Goal: Task Accomplishment & Management: Complete application form

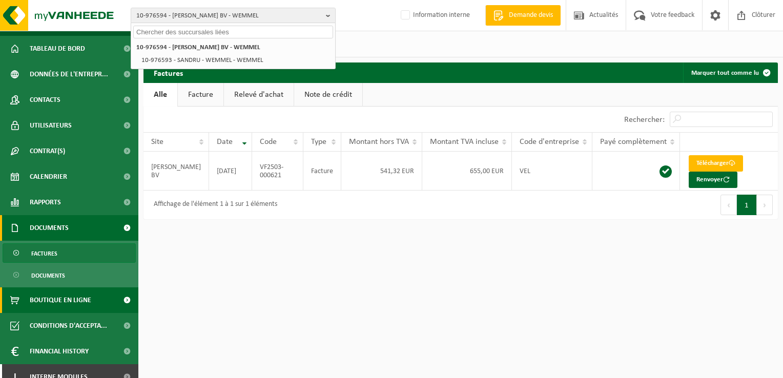
scroll to position [32, 0]
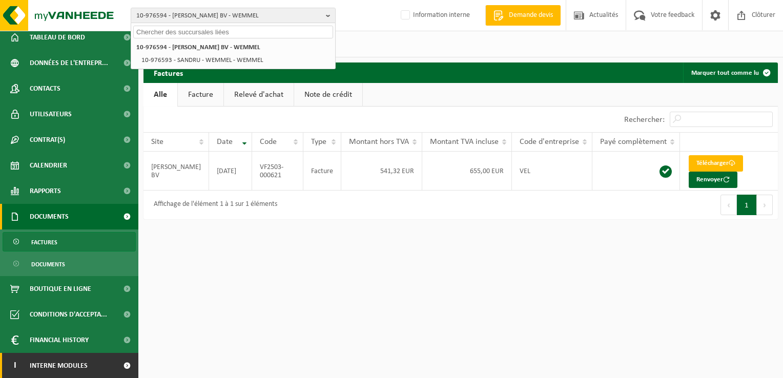
click at [120, 364] on span at bounding box center [126, 366] width 23 height 26
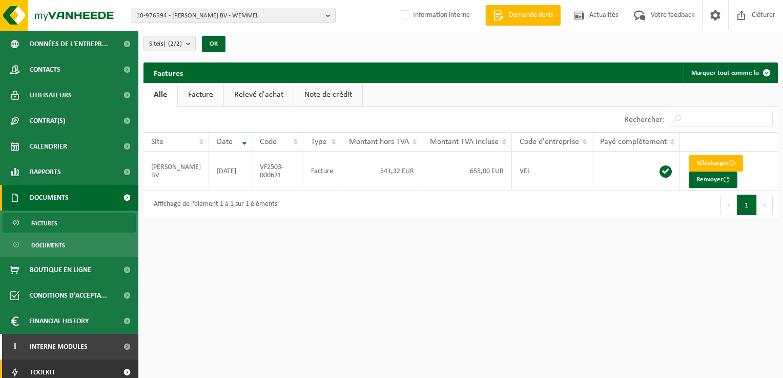
scroll to position [83, 0]
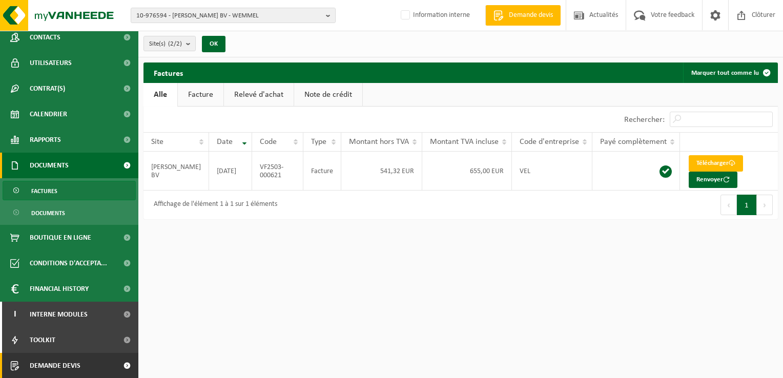
click at [122, 370] on span at bounding box center [126, 366] width 23 height 26
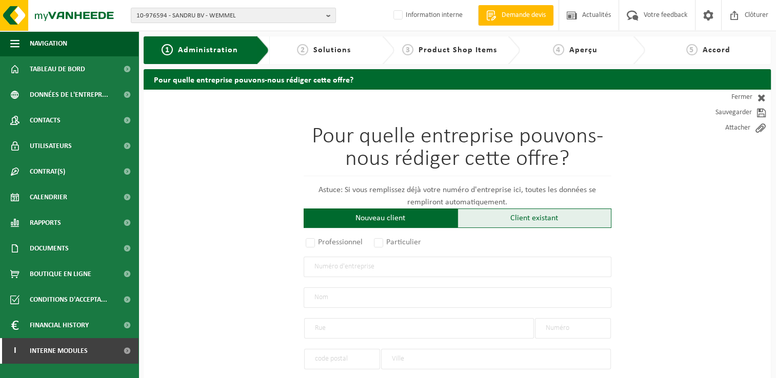
click at [487, 217] on div "Client existant" at bounding box center [534, 218] width 154 height 19
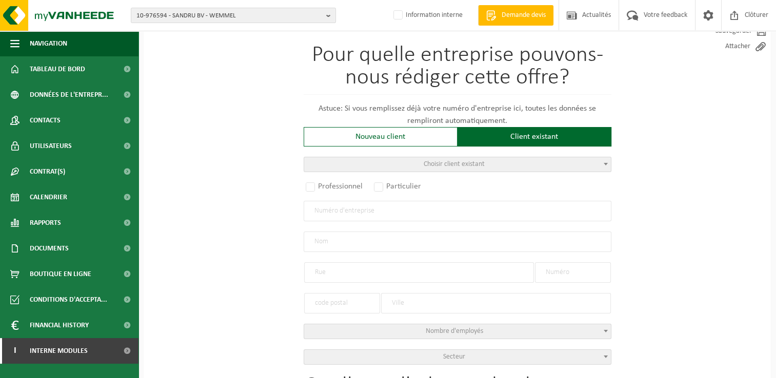
scroll to position [154, 0]
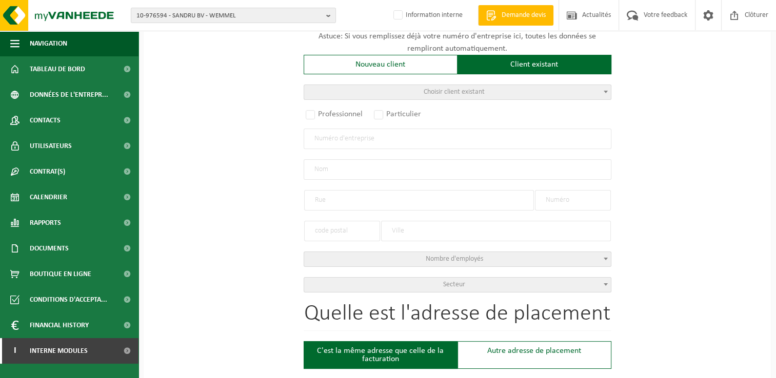
click at [340, 132] on input "text" at bounding box center [458, 139] width 308 height 21
click at [387, 91] on span "Choisir client existant" at bounding box center [457, 92] width 307 height 14
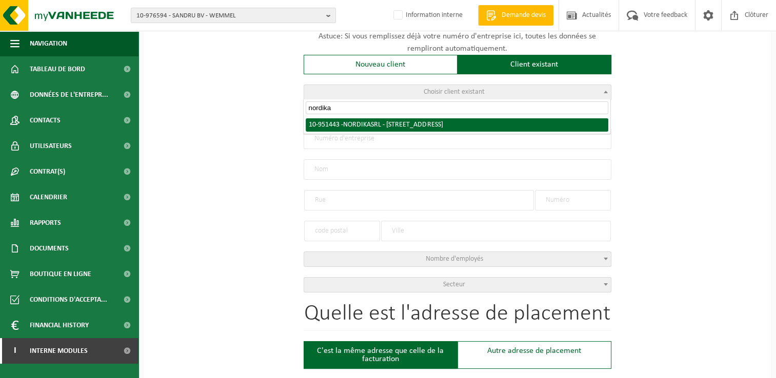
type input "nordika"
radio input "true"
type input "0700.435.119"
type input "NORDIKA SRL"
type input "RUE DES ATELIERS"
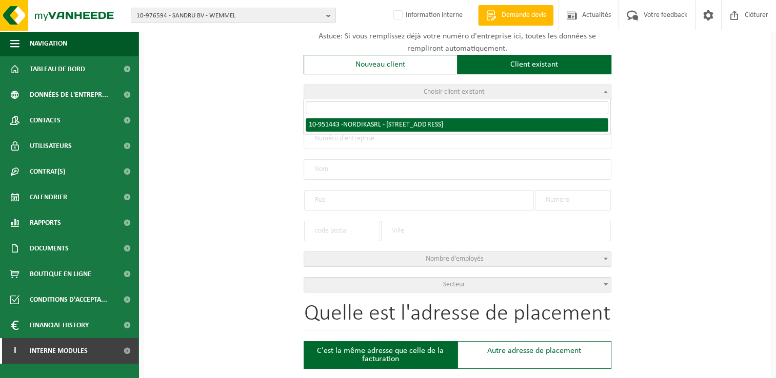
type input "31"
type input "1332"
type input "GENVAL"
select select "11"
type input "NORDIKA SRL"
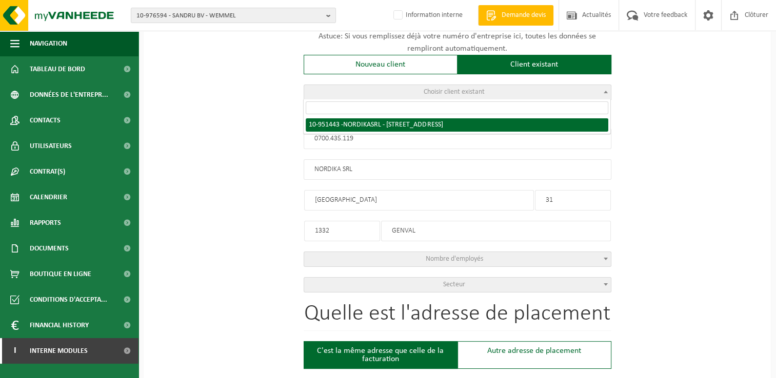
type input "RUE DES ATELIERS"
type input "31"
type input "1332"
type input "GENVAL"
select select "145909"
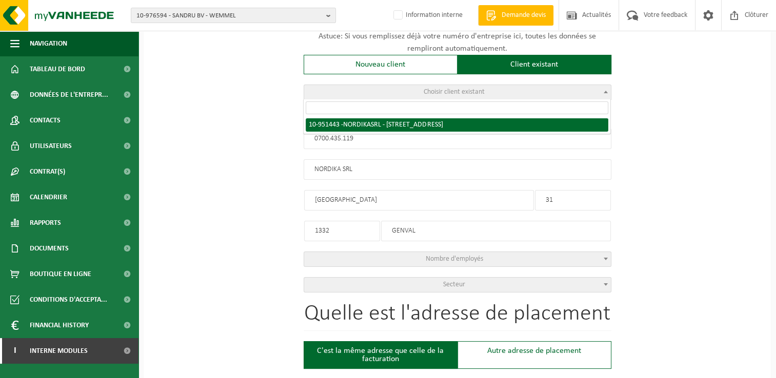
select select
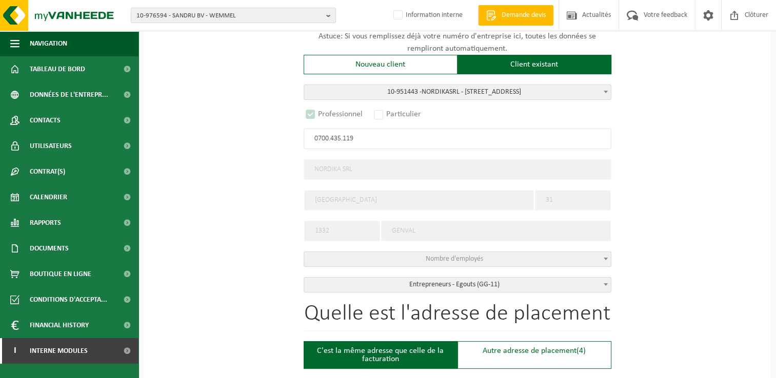
scroll to position [359, 0]
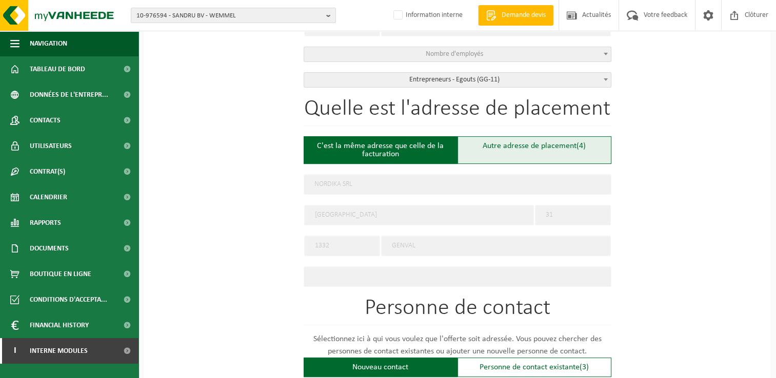
click at [513, 148] on div "Autre adresse de placement (4)" at bounding box center [534, 150] width 154 height 28
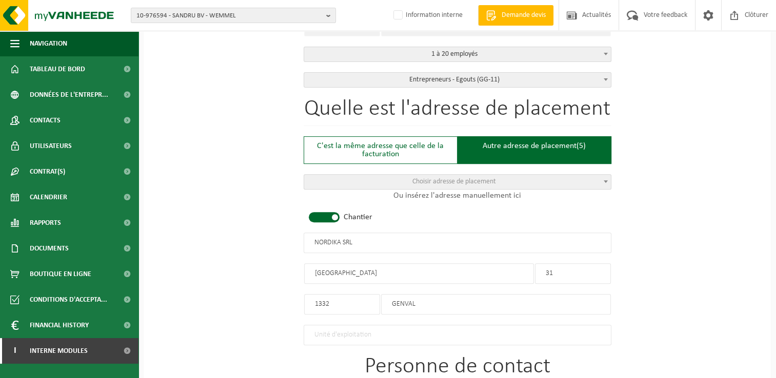
select select "D"
select select
type input "Chantier -"
click at [328, 271] on input "text" at bounding box center [419, 274] width 230 height 21
type input "Rue de l'industrie"
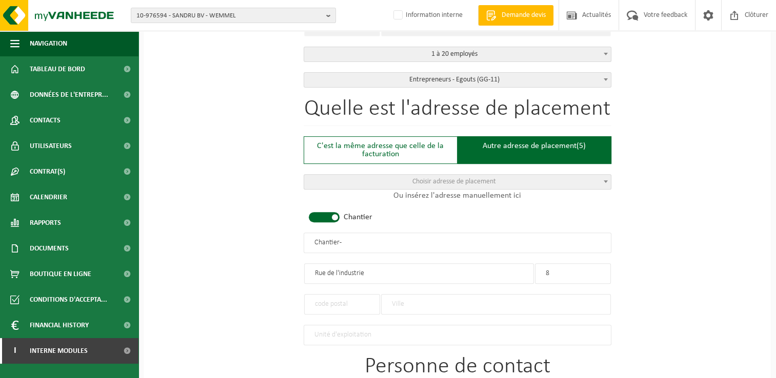
type input "8"
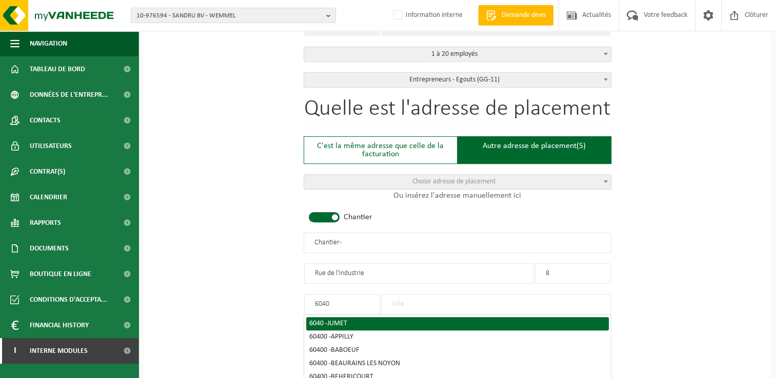
type input "6040"
click at [349, 322] on div "6040 - JUMET" at bounding box center [457, 323] width 296 height 7
type input "JUMET"
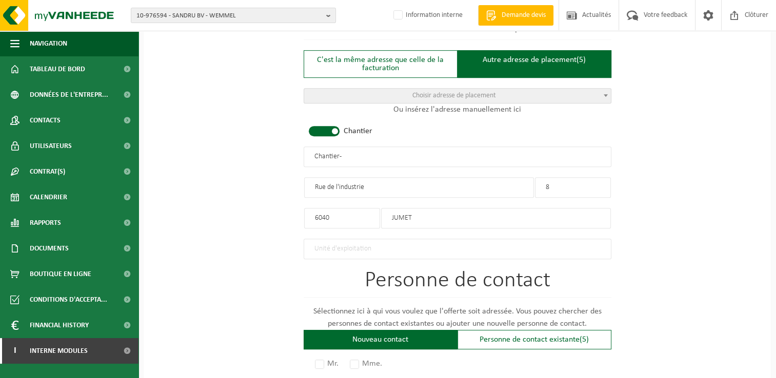
scroll to position [564, 0]
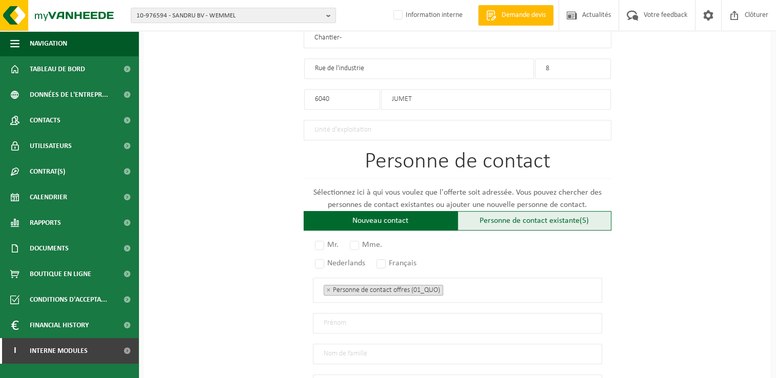
click at [519, 215] on div "Personne de contact existante (5)" at bounding box center [534, 220] width 154 height 19
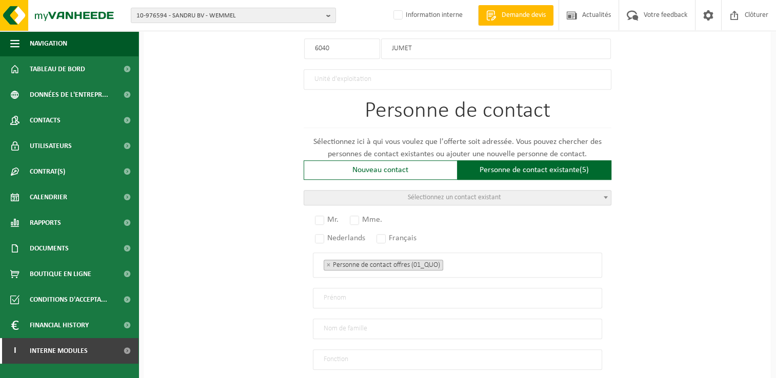
scroll to position [667, 0]
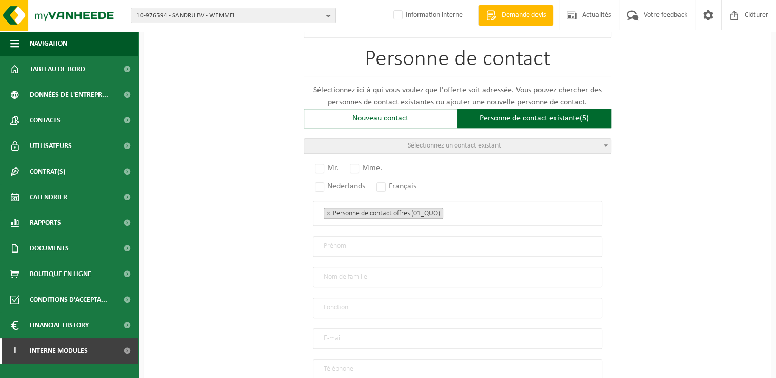
click at [433, 142] on span "Sélectionnez un contact existant" at bounding box center [454, 146] width 93 height 8
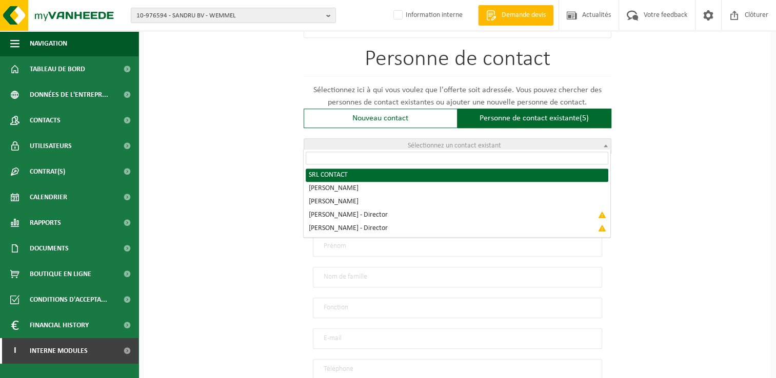
radio input "true"
select select "{"code":"10-951444","firstname":"CONTACT","surname":"SRL","gender":"Unknown","p…"
type input "CONTACT"
type input "SRL"
type input "jc@nordika.be"
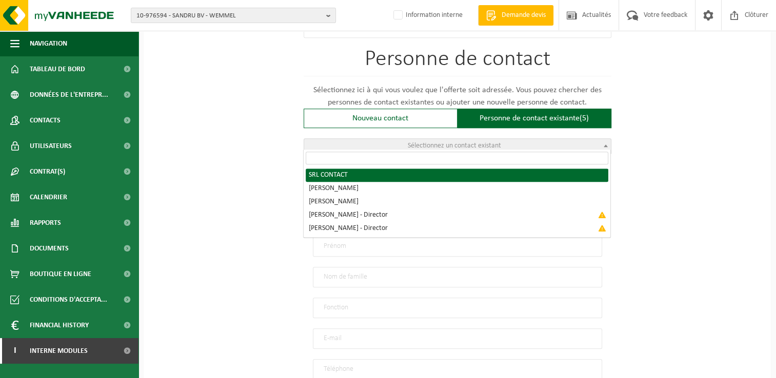
type input "0475/ 427 330"
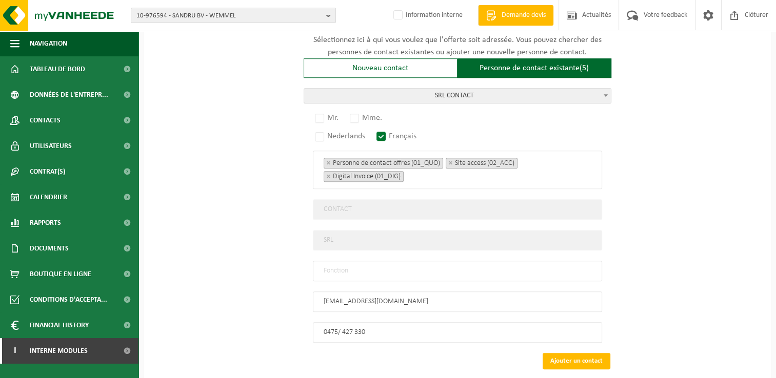
scroll to position [768, 0]
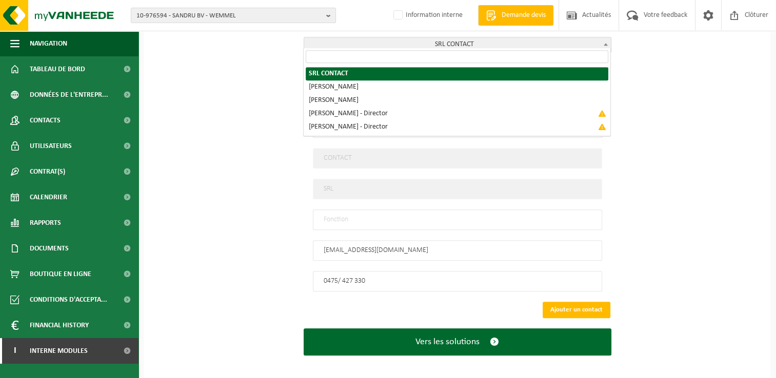
click at [469, 42] on span "SRL CONTACT" at bounding box center [457, 44] width 307 height 14
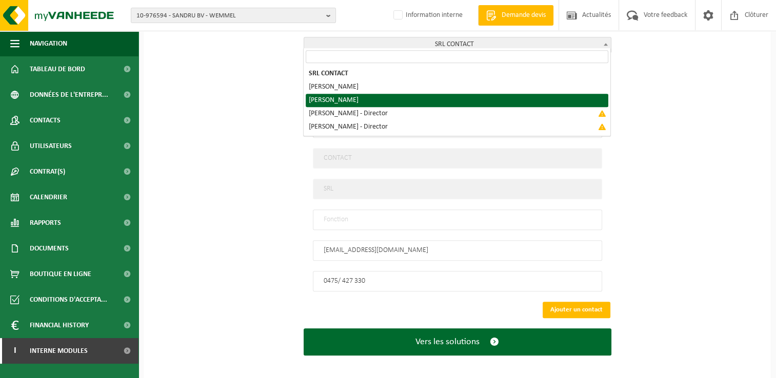
select select "{"code":"10-973508","firstname":"JEAN","surname":"GHYS","gender":"Unknown","pos…"
type input "JEAN"
type input "GHYS"
type input "+32 475427330"
click at [387, 44] on span "GHYS JEAN" at bounding box center [457, 44] width 307 height 14
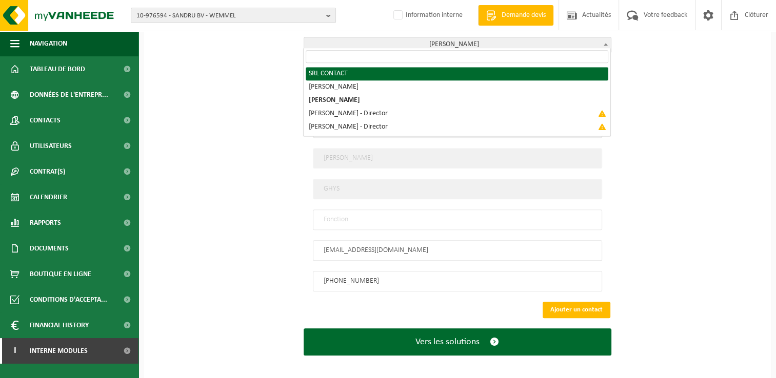
select select "{"code":"10-951444","firstname":"CONTACT","surname":"SRL","gender":"Unknown","p…"
type input "CONTACT"
type input "SRL"
type input "0475/ 427 330"
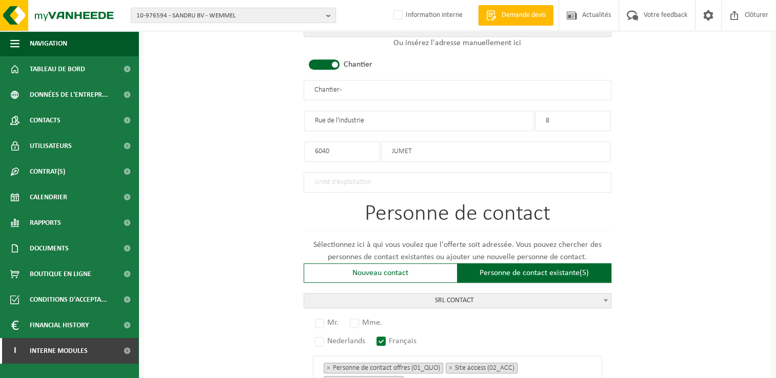
scroll to position [358, 0]
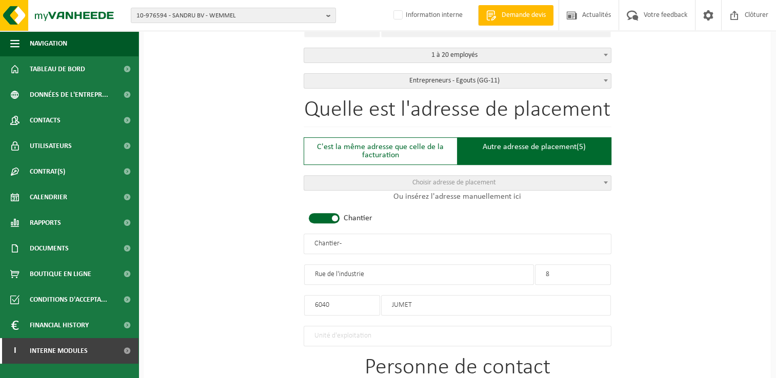
drag, startPoint x: 369, startPoint y: 244, endPoint x: 267, endPoint y: 243, distance: 102.5
click at [267, 243] on div "Pour quelle entreprise pouvons-nous rédiger cette offre? Astuce: Si vous rempli…" at bounding box center [457, 262] width 627 height 1060
click at [342, 241] on input "NORDIKA - JUMET" at bounding box center [458, 244] width 308 height 21
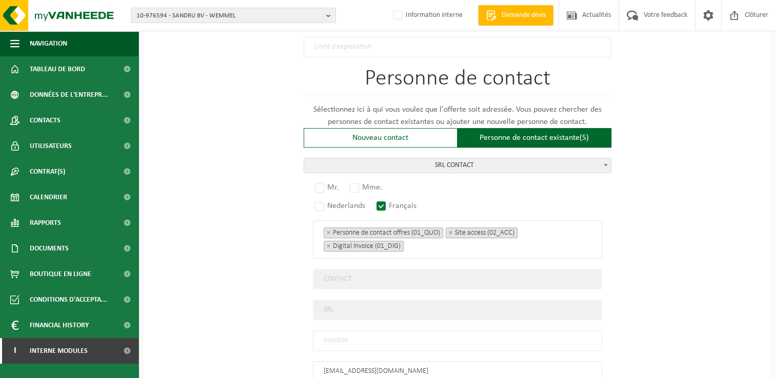
scroll to position [717, 0]
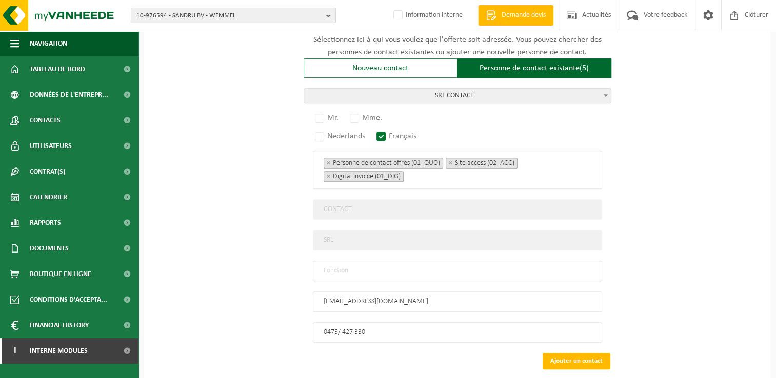
type input "NORDIKA - JUMET"
click at [378, 274] on input "text" at bounding box center [457, 271] width 289 height 21
type input "Manager"
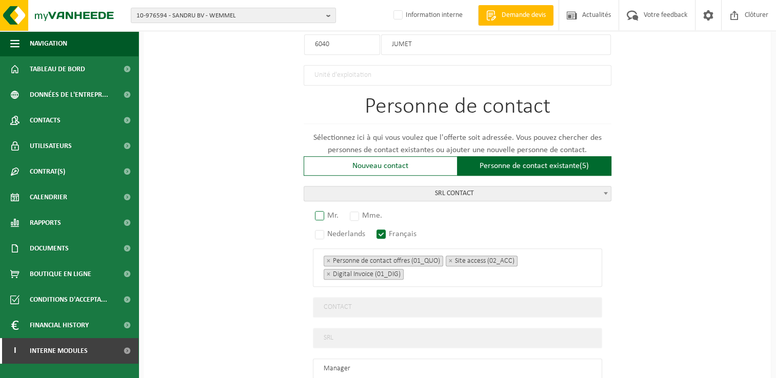
click at [324, 214] on label "Mr." at bounding box center [327, 216] width 29 height 14
radio input "true"
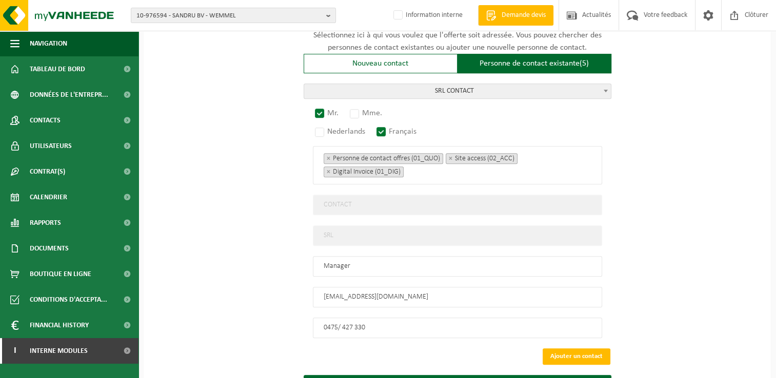
scroll to position [768, 0]
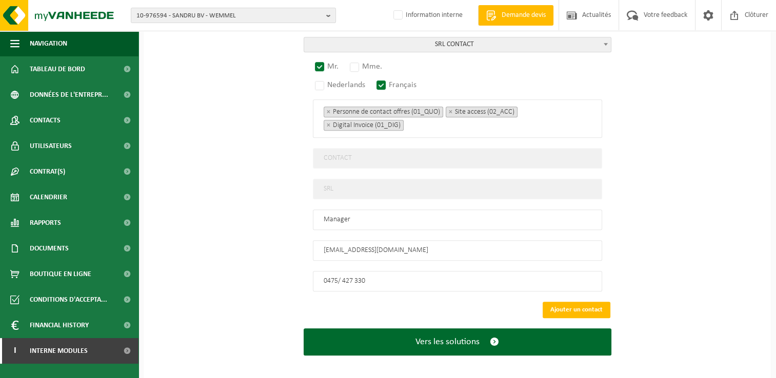
drag, startPoint x: 743, startPoint y: 123, endPoint x: 735, endPoint y: 125, distance: 7.8
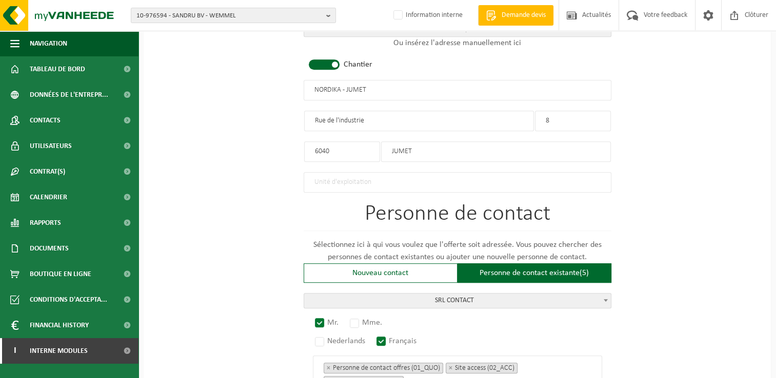
scroll to position [409, 0]
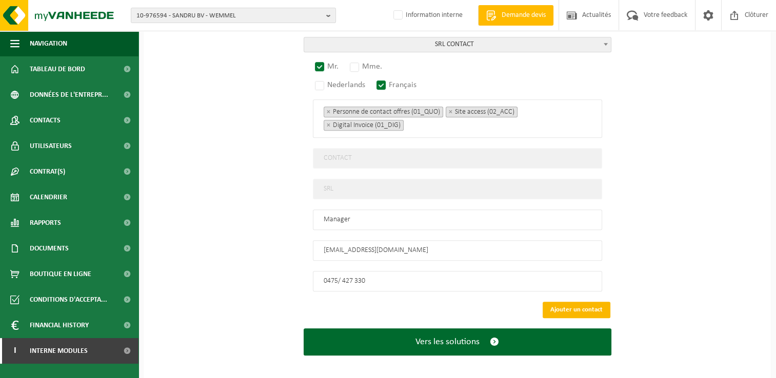
click at [574, 304] on button "Ajouter un contact" at bounding box center [576, 310] width 68 height 16
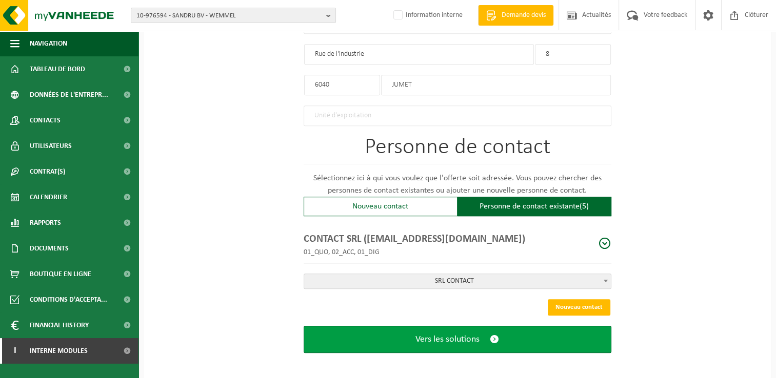
click at [466, 334] on span "Vers les solutions" at bounding box center [447, 339] width 64 height 11
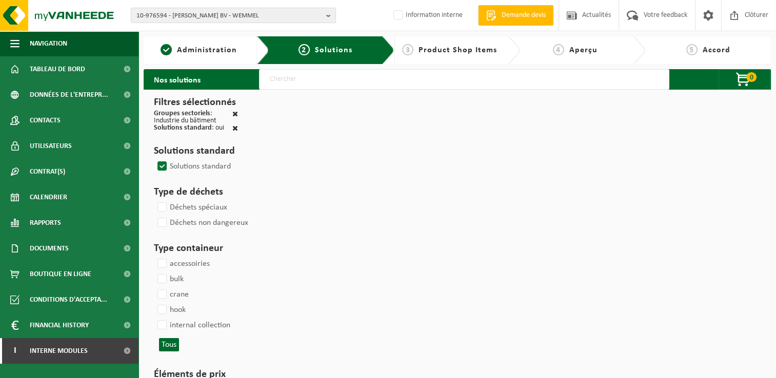
click at [312, 81] on input "text" at bounding box center [464, 79] width 410 height 21
type input "000291"
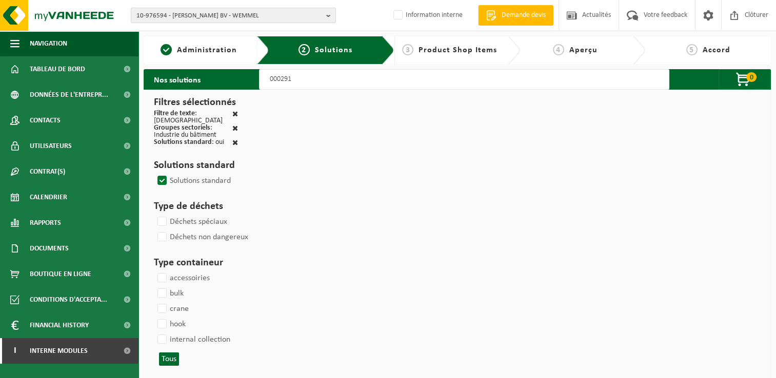
select select
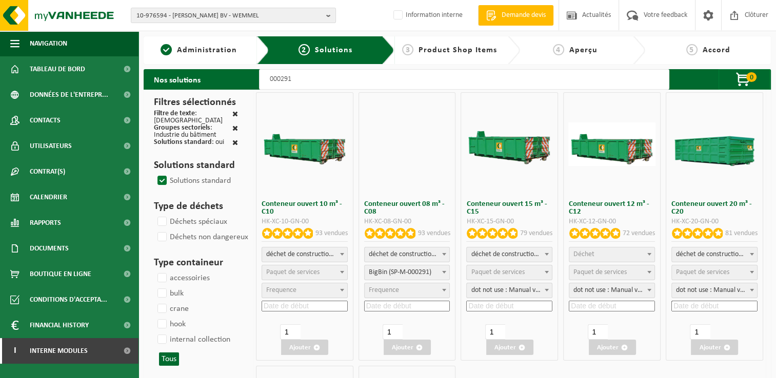
select select
select select "197"
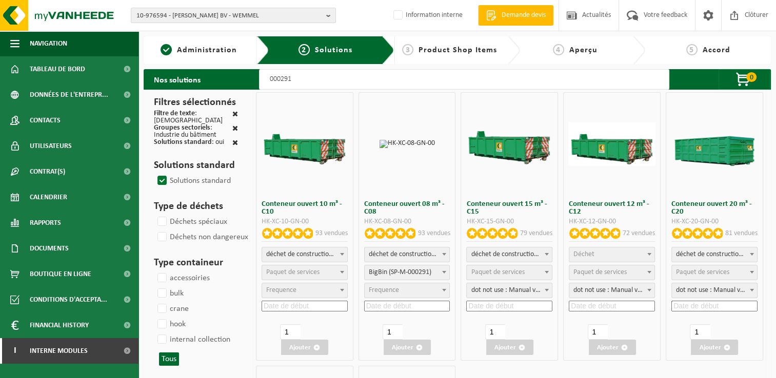
select select
select select "25"
select select "197"
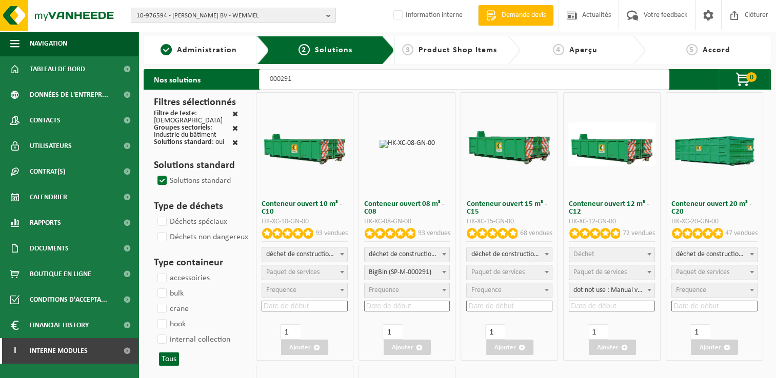
select select "25"
click at [616, 248] on span "Déchet" at bounding box center [611, 255] width 85 height 14
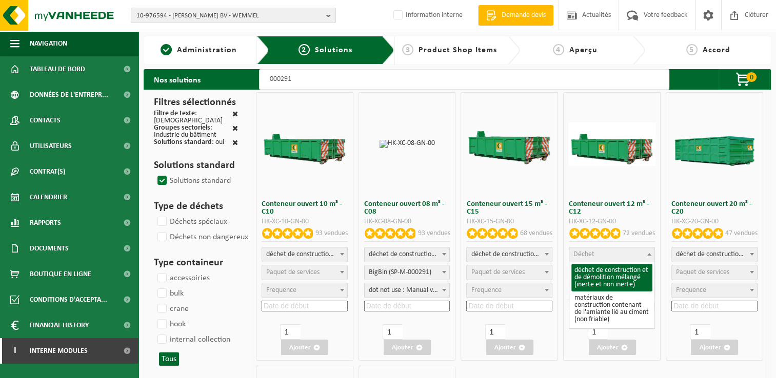
select select "31"
select select
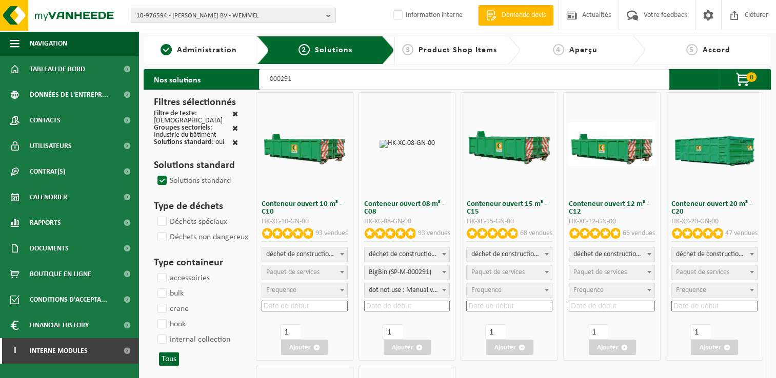
select select
click at [609, 277] on span "Paquet de services" at bounding box center [611, 273] width 85 height 14
select select "197"
select select "25"
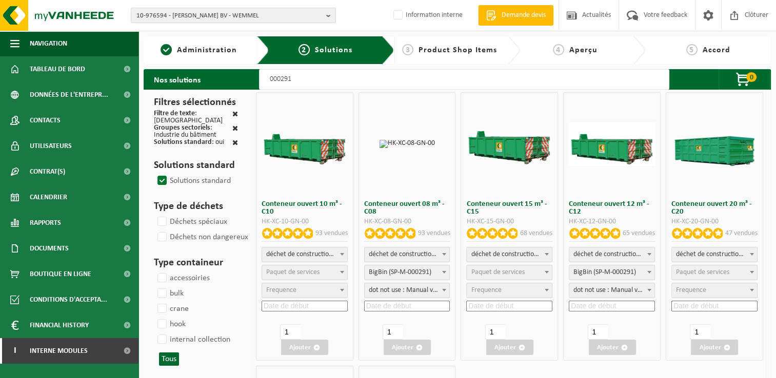
click at [602, 307] on input at bounding box center [612, 306] width 86 height 11
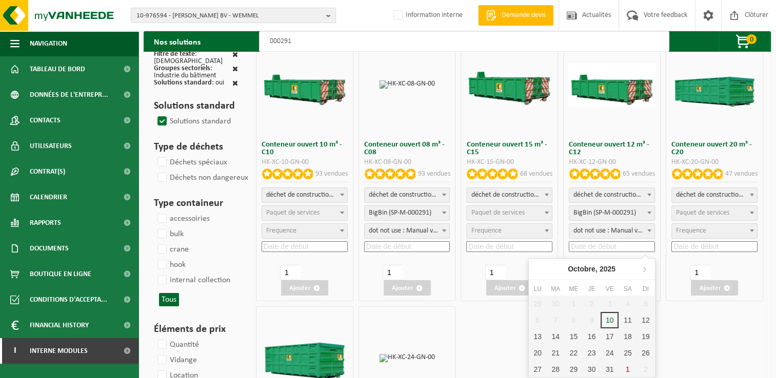
scroll to position [154, 0]
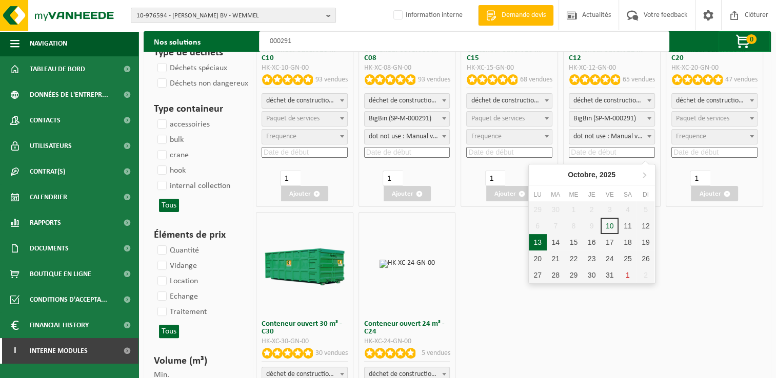
click at [540, 241] on div "13" at bounding box center [538, 242] width 18 height 16
type input "2025-10-13"
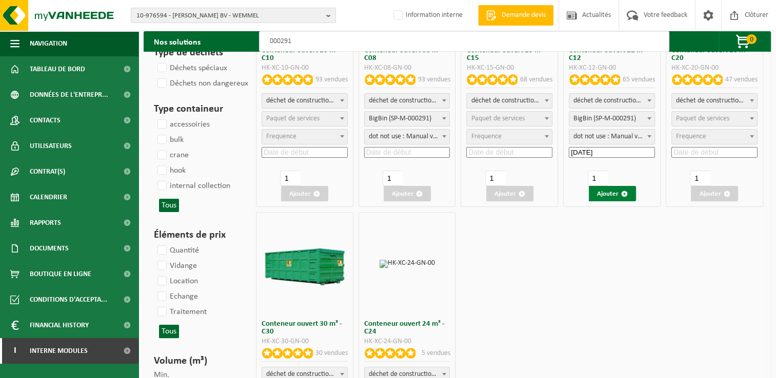
click at [620, 200] on button "Ajouter" at bounding box center [612, 193] width 47 height 15
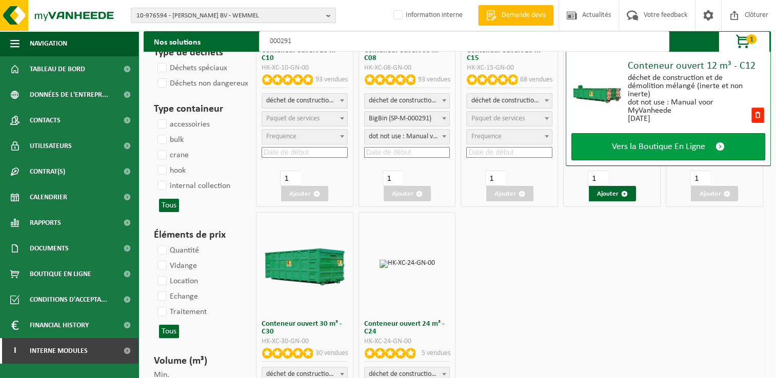
click at [628, 147] on span "Vers la Boutique En Ligne" at bounding box center [658, 147] width 93 height 11
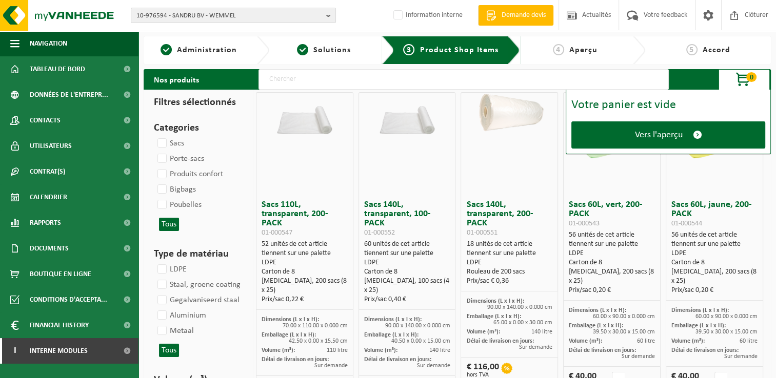
click at [628, 147] on link "Vers l'aperçu" at bounding box center [668, 135] width 194 height 27
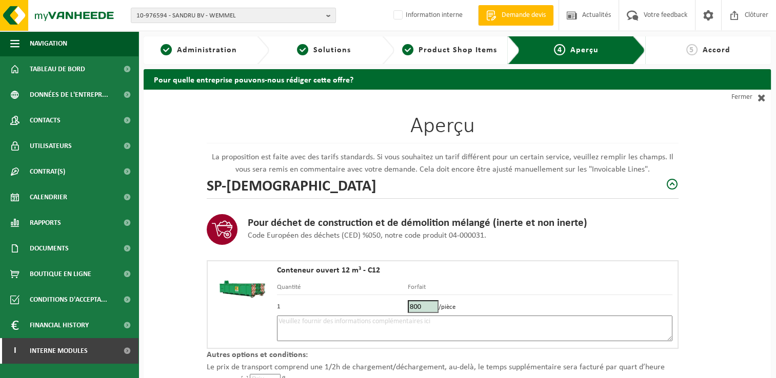
click at [405, 329] on textarea at bounding box center [474, 329] width 395 height 26
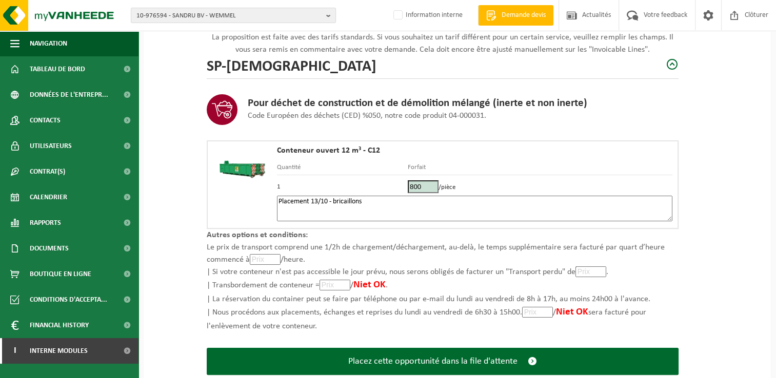
scroll to position [146, 0]
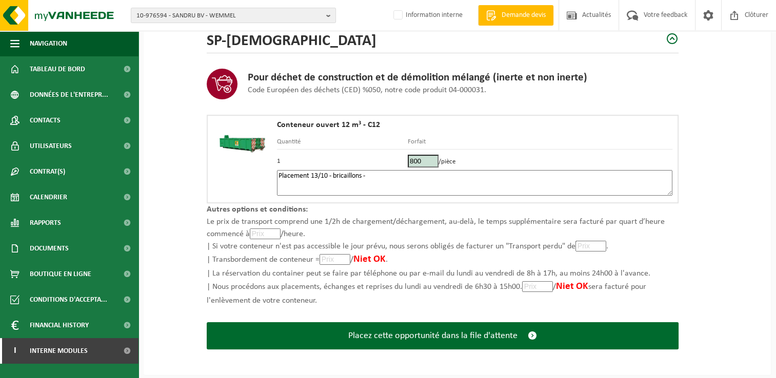
click at [753, 298] on div "Aperçu La proposition est faite avec des tarifs standards. Si vous souhaitez un…" at bounding box center [457, 159] width 627 height 431
click at [391, 177] on textarea "Placement 13/10 - bricaillons -" at bounding box center [474, 183] width 395 height 26
paste textarea "475427330"
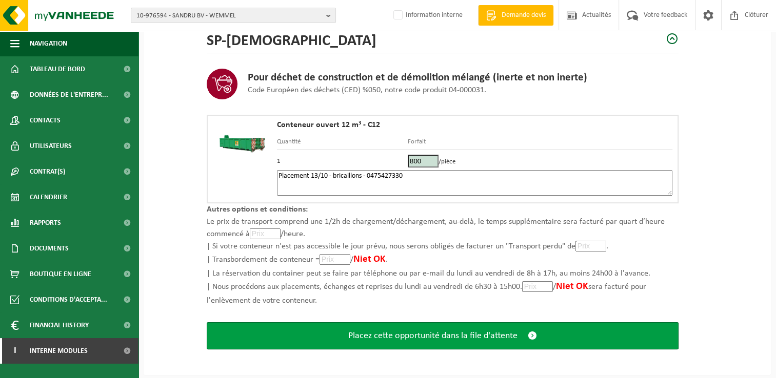
type textarea "Placement 13/10 - bricaillons - 0475427330"
click at [465, 331] on span "Placez cette opportunité dans la file d'attente" at bounding box center [432, 336] width 169 height 11
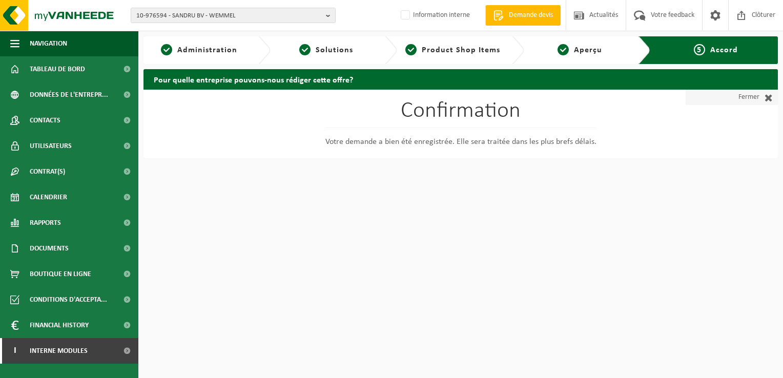
click at [748, 102] on link "Fermer" at bounding box center [732, 97] width 92 height 15
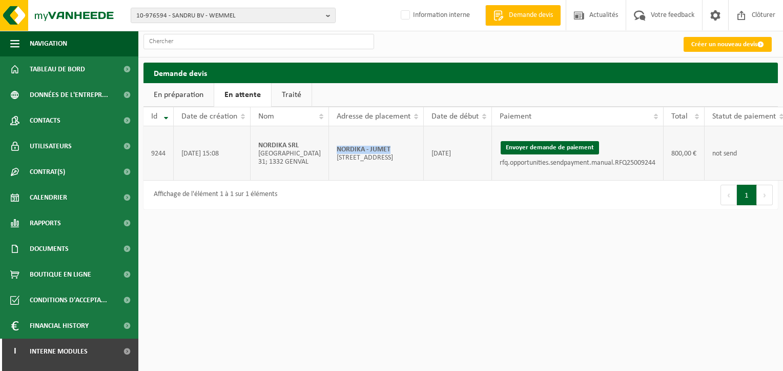
drag, startPoint x: 366, startPoint y: 143, endPoint x: 296, endPoint y: 144, distance: 69.2
click at [329, 144] on td "NORDIKA - JUMET Rue de l'industrie 8; 6040 JUMET" at bounding box center [376, 153] width 95 height 54
copy strong "NORDIKA - JUMET"
click at [501, 147] on button "Envoyer demande de paiement" at bounding box center [550, 147] width 98 height 13
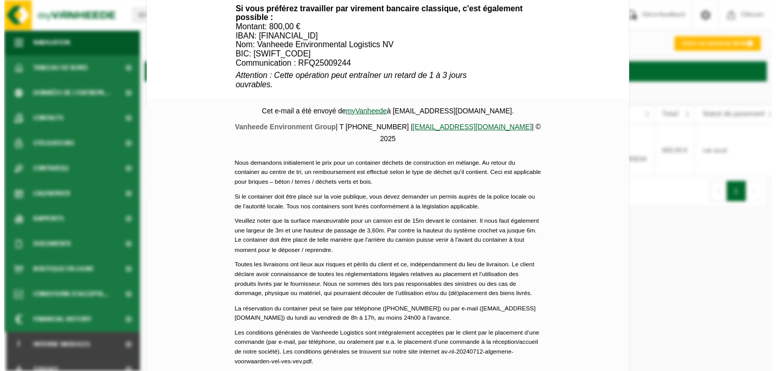
scroll to position [482, 0]
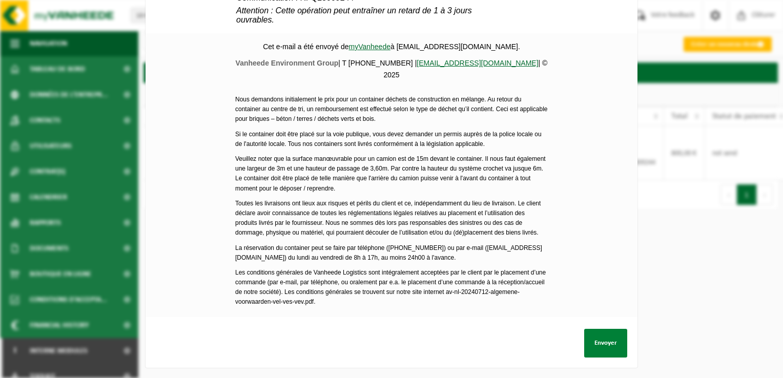
click at [602, 332] on button "Envoyer" at bounding box center [605, 343] width 43 height 29
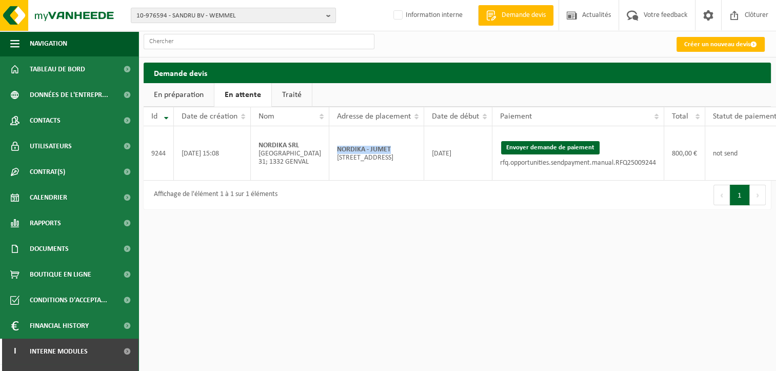
scroll to position [0, 31]
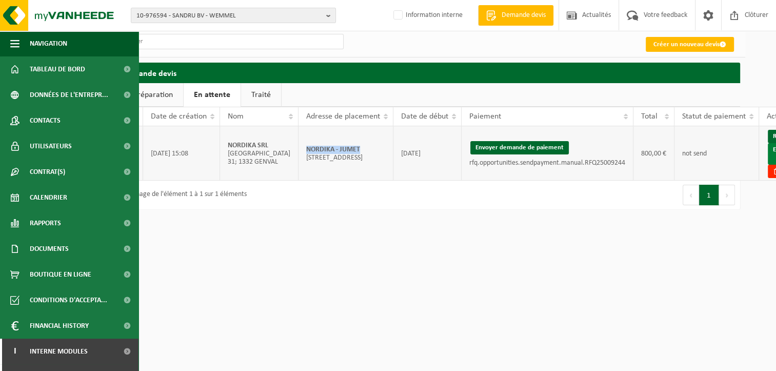
click at [768, 149] on link "Envoyer à AX" at bounding box center [784, 154] width 33 height 22
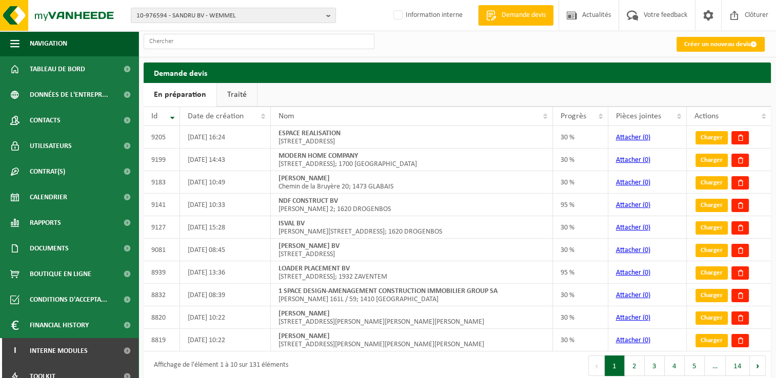
click at [743, 93] on ul "En préparation Traité" at bounding box center [457, 95] width 627 height 24
click at [240, 93] on link "Traité" at bounding box center [237, 95] width 40 height 24
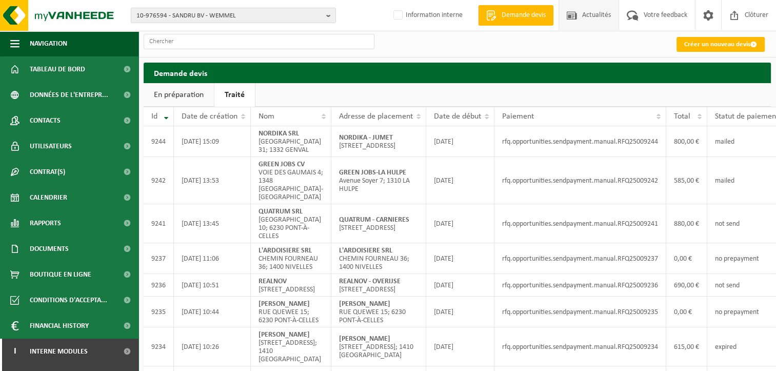
click at [580, 27] on span "Actualités" at bounding box center [596, 15] width 34 height 30
